Goal: Transaction & Acquisition: Purchase product/service

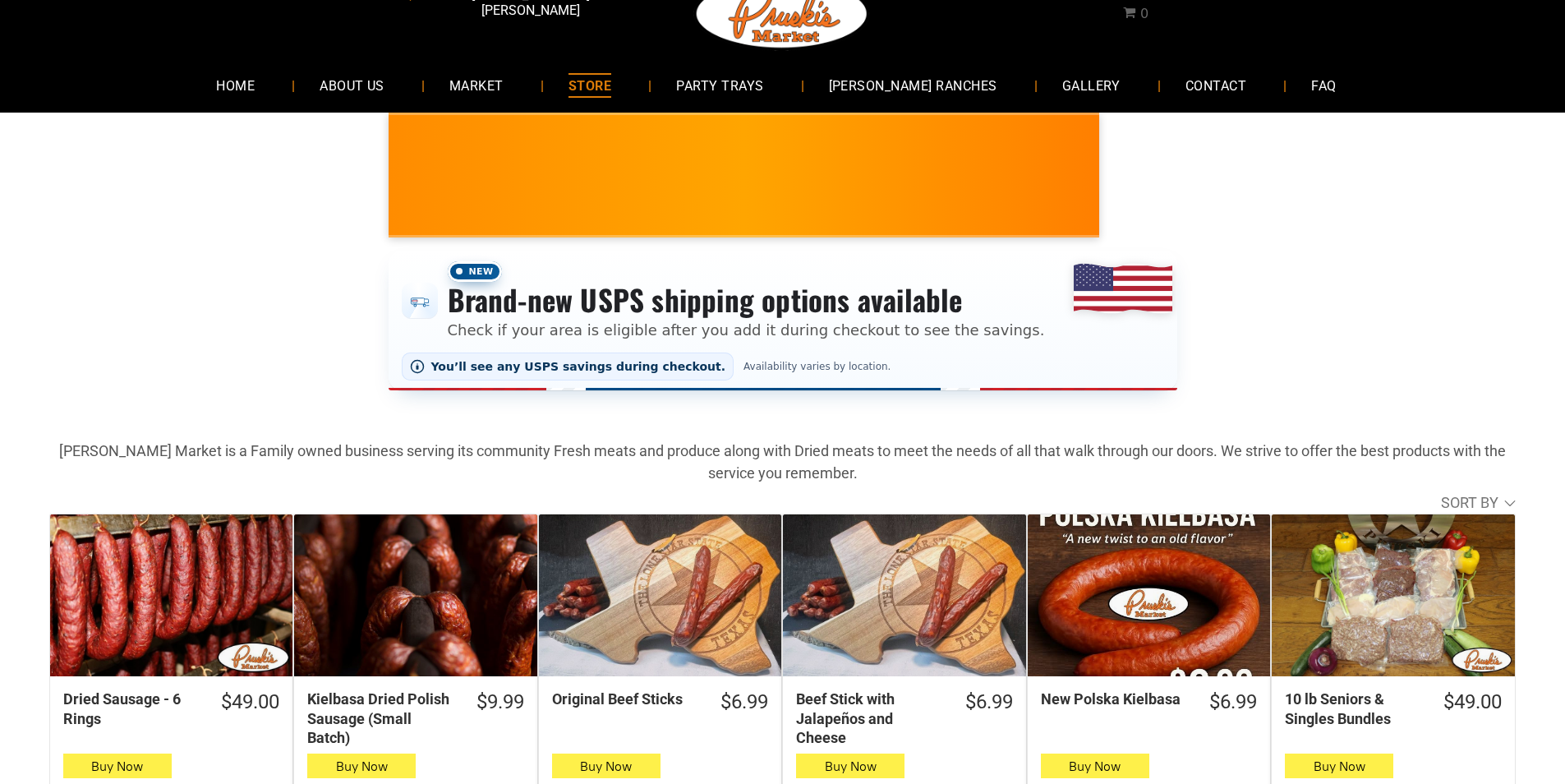
scroll to position [82, 0]
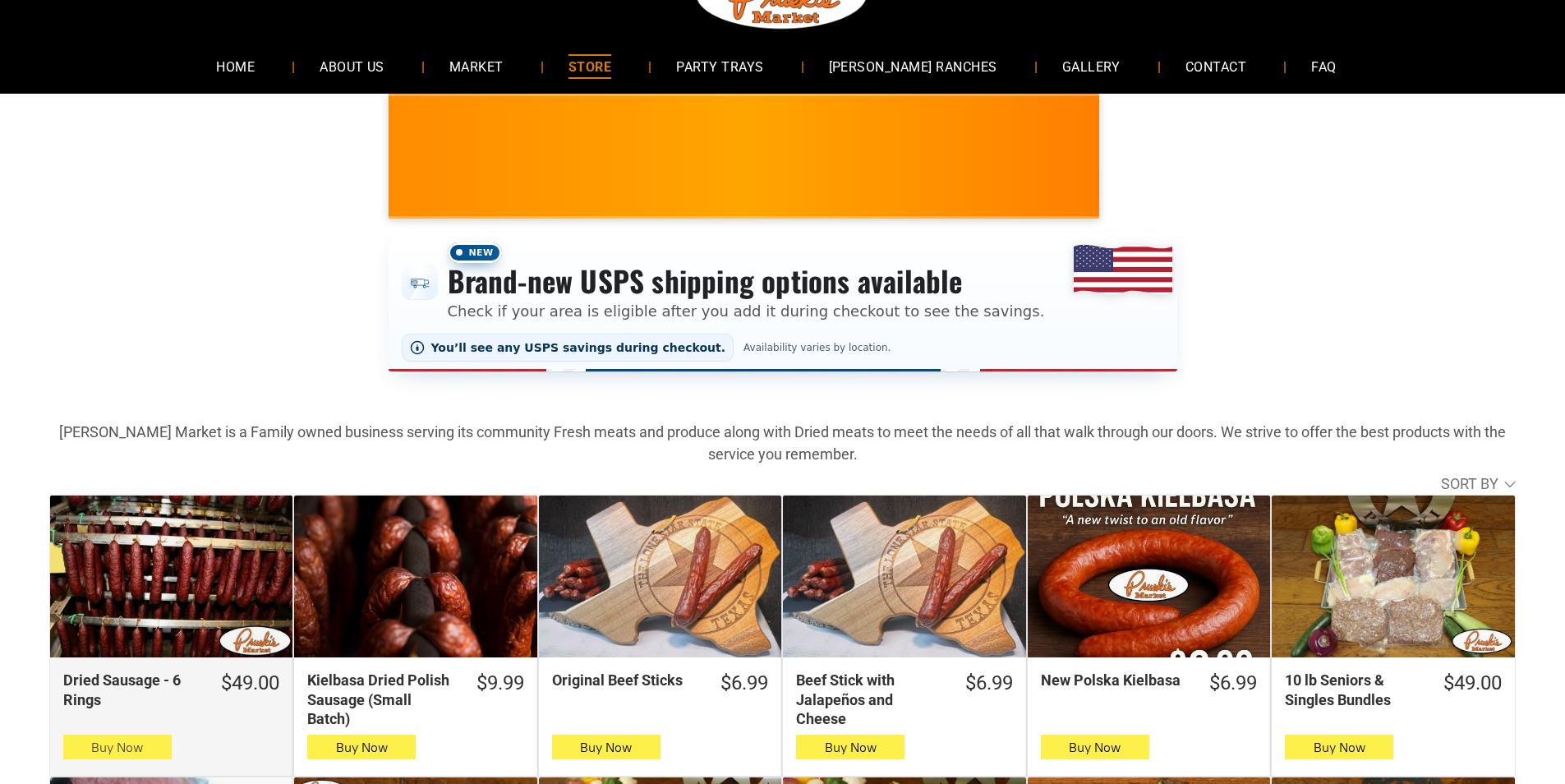
click at [80, 748] on button "Buy Now" at bounding box center [117, 747] width 108 height 25
click at [164, 756] on button "Buy Now" at bounding box center [117, 747] width 108 height 25
click at [114, 748] on icon "button" at bounding box center [117, 747] width 17 height 20
